Goal: Transaction & Acquisition: Book appointment/travel/reservation

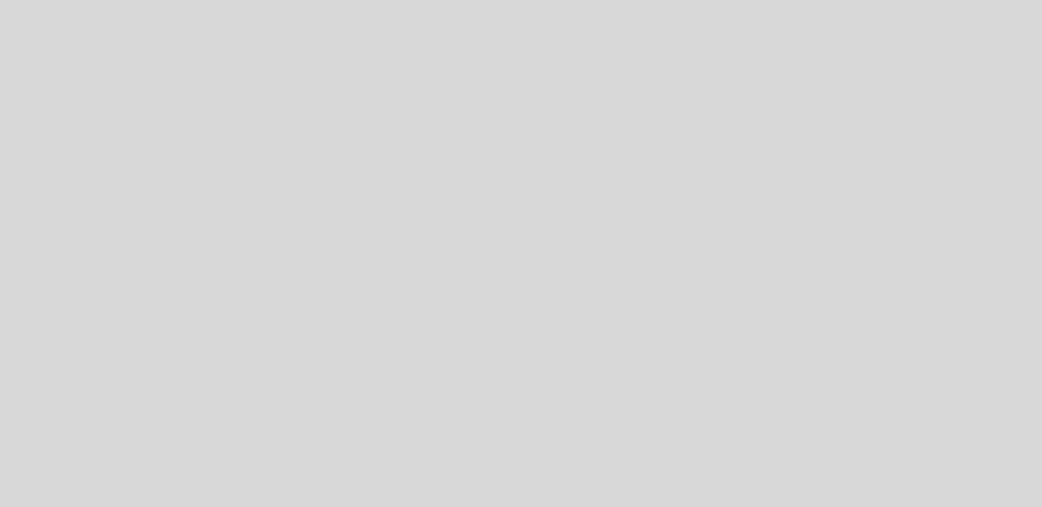
select select "es"
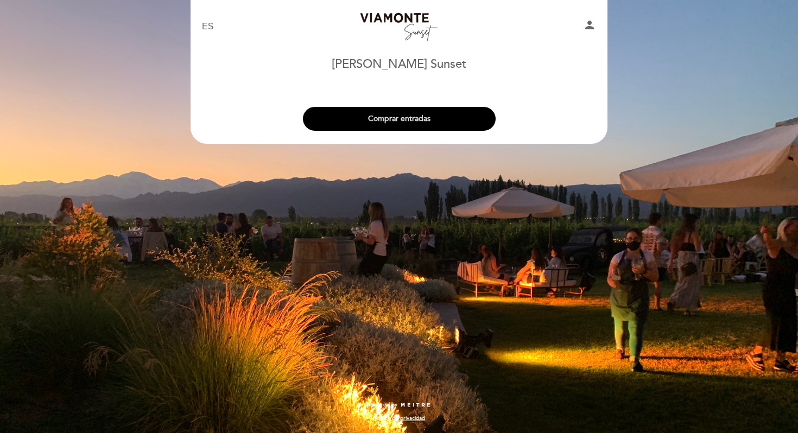
click at [338, 113] on button "Comprar entradas" at bounding box center [399, 119] width 193 height 24
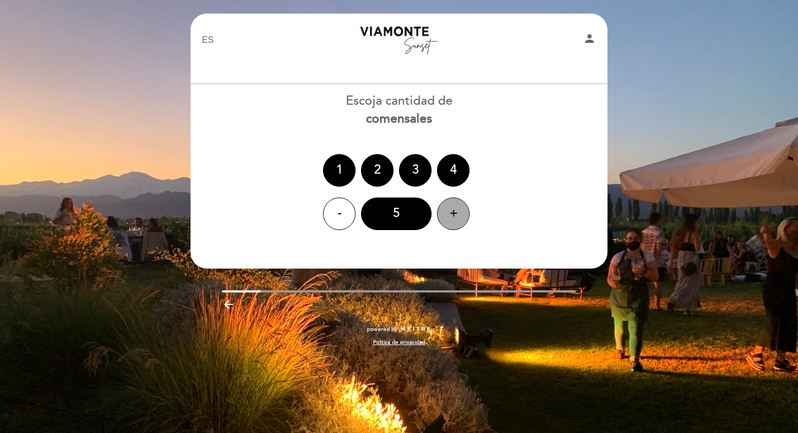
click at [453, 212] on div "+" at bounding box center [453, 214] width 33 height 33
click at [397, 212] on div "6" at bounding box center [396, 214] width 71 height 33
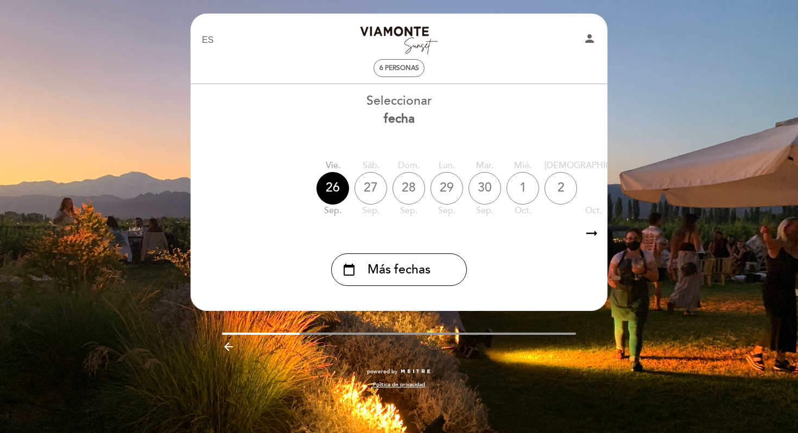
click at [589, 247] on div "calendar_today Más fechas" at bounding box center [399, 265] width 418 height 41
click at [589, 241] on icon "arrow_right_alt" at bounding box center [592, 233] width 16 height 23
click at [589, 239] on icon "arrow_right_alt" at bounding box center [591, 233] width 16 height 23
click at [710, 182] on icon "calendar_today" at bounding box center [716, 188] width 13 height 18
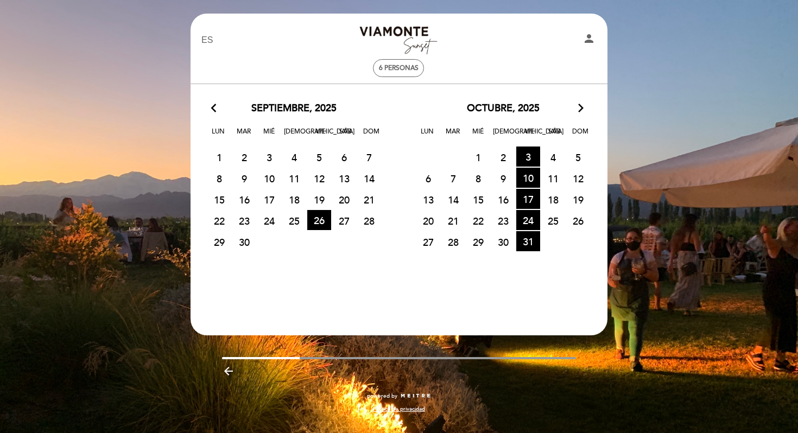
click at [576, 112] on div "octubre, 2025 arrow_forward_ios" at bounding box center [503, 109] width 209 height 14
click at [584, 108] on icon "arrow_forward_ios" at bounding box center [581, 109] width 10 height 14
